Goal: Navigation & Orientation: Find specific page/section

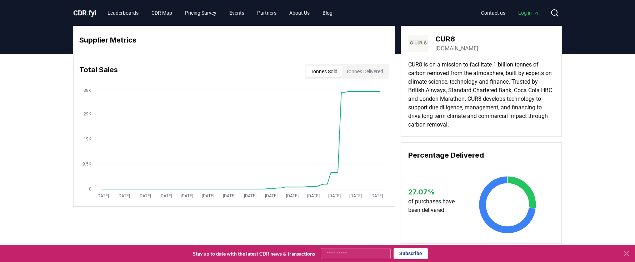
click at [360, 70] on button "Tonnes Delivered" at bounding box center [365, 71] width 46 height 11
click at [87, 13] on span "CDR . fyi" at bounding box center [84, 13] width 23 height 9
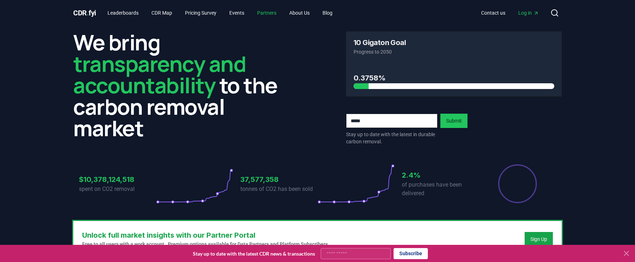
click at [272, 14] on link "Partners" at bounding box center [267, 12] width 31 height 13
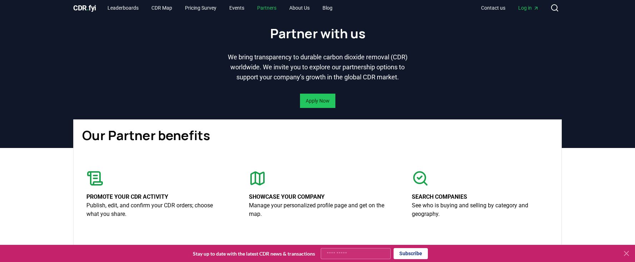
scroll to position [7, 0]
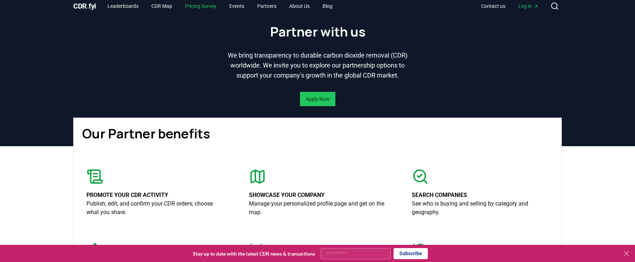
click at [203, 8] on link "Pricing Survey" at bounding box center [200, 6] width 43 height 13
